Goal: Transaction & Acquisition: Register for event/course

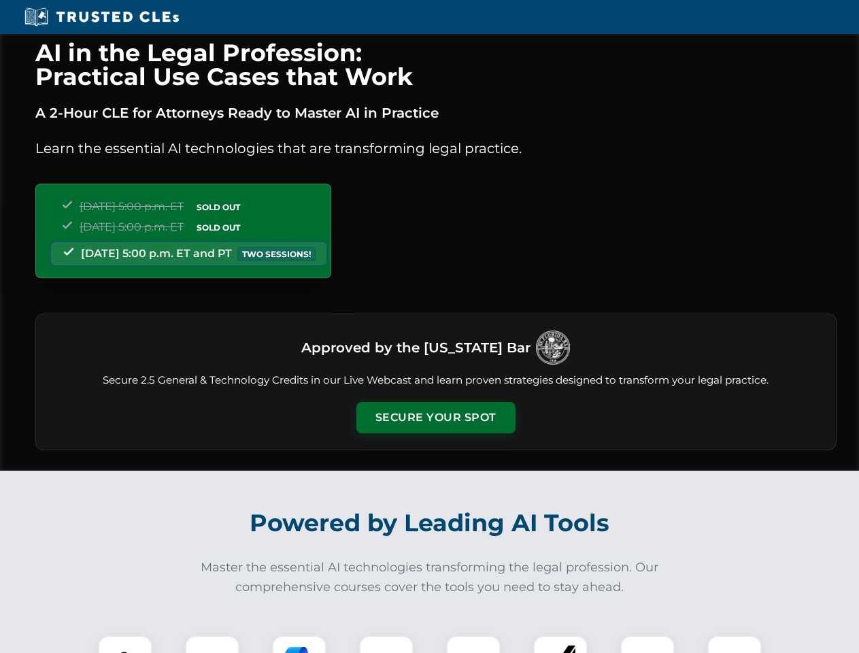
click at [435, 418] on button "Secure Your Spot" at bounding box center [435, 417] width 159 height 31
click at [125, 644] on img at bounding box center [124, 662] width 39 height 39
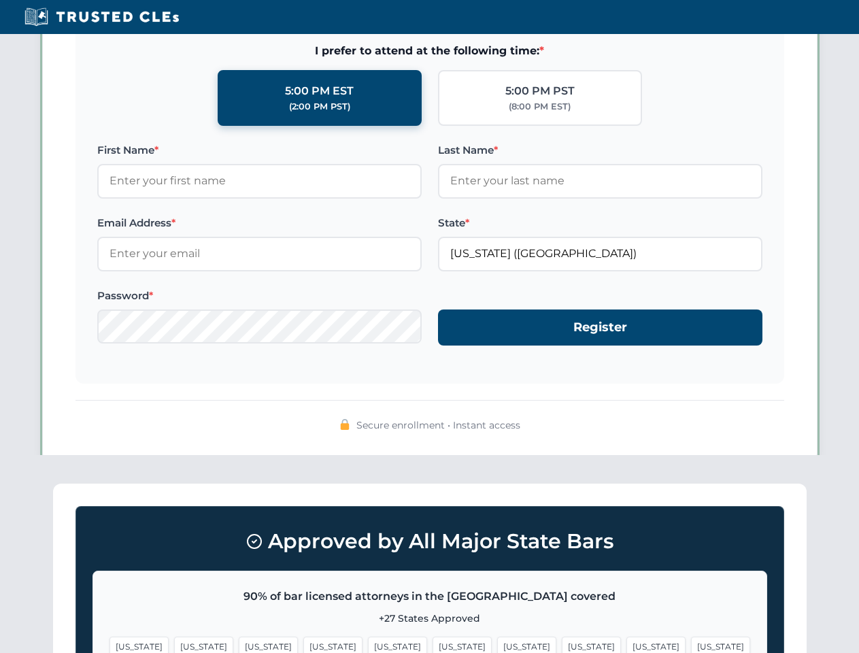
click at [497, 644] on span "[US_STATE]" at bounding box center [526, 647] width 59 height 20
click at [626, 644] on span "[US_STATE]" at bounding box center [655, 647] width 59 height 20
